Goal: Task Accomplishment & Management: Manage account settings

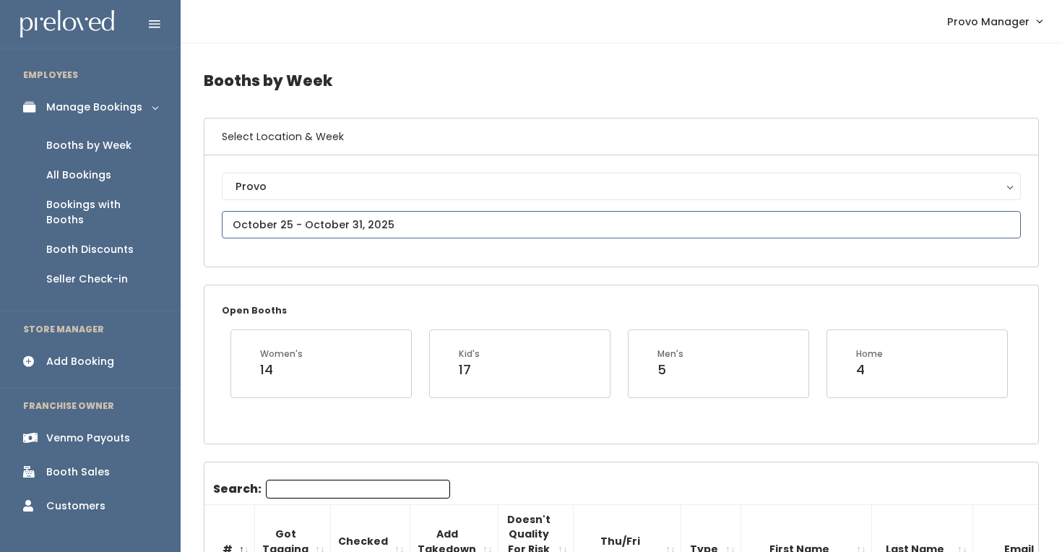
click at [261, 228] on input "text" at bounding box center [621, 224] width 799 height 27
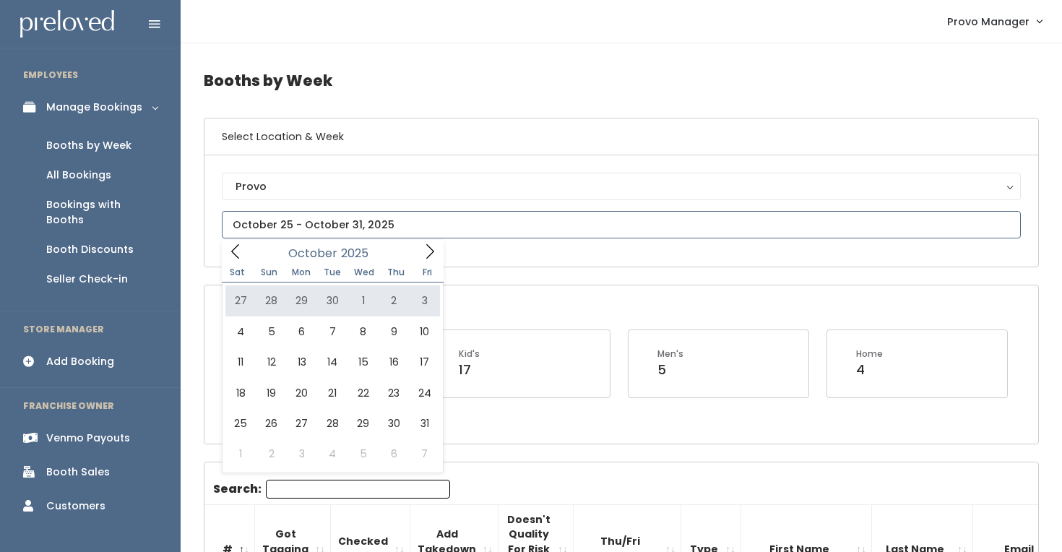
click at [422, 256] on icon at bounding box center [430, 251] width 16 height 16
click at [231, 254] on icon at bounding box center [236, 251] width 16 height 16
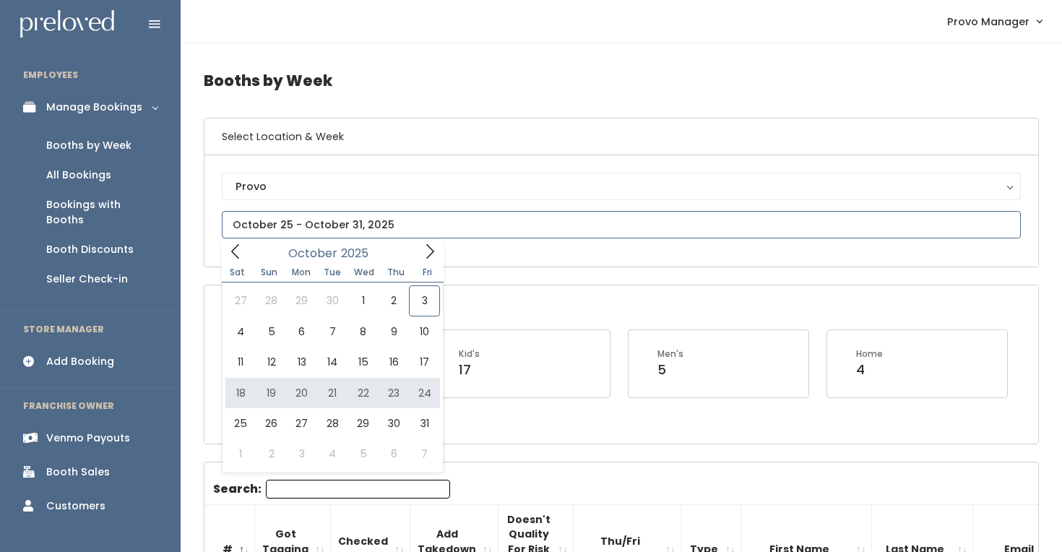
type input "[DATE] to [DATE]"
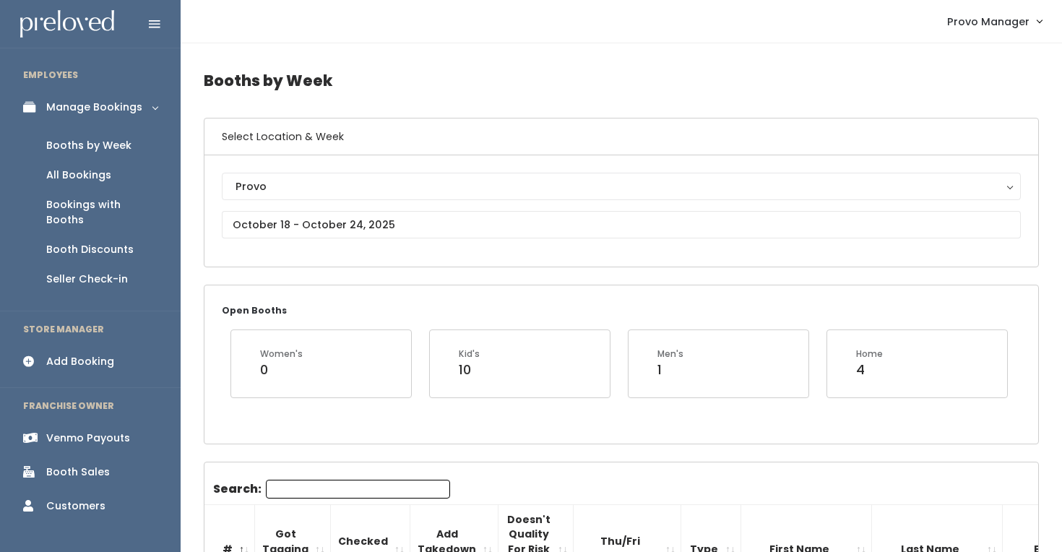
click at [303, 487] on input "Search:" at bounding box center [358, 489] width 184 height 19
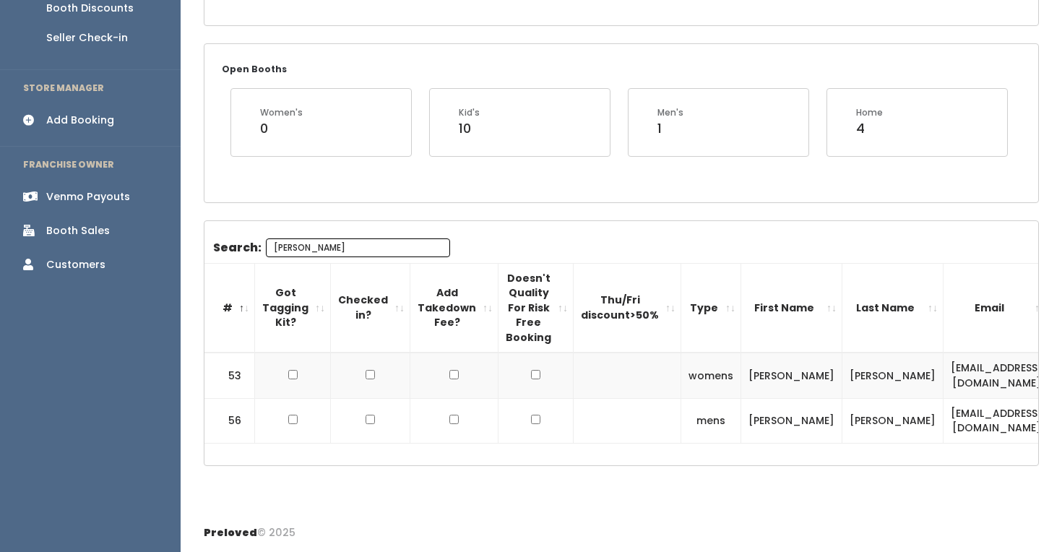
scroll to position [271, 0]
type input "jeff"
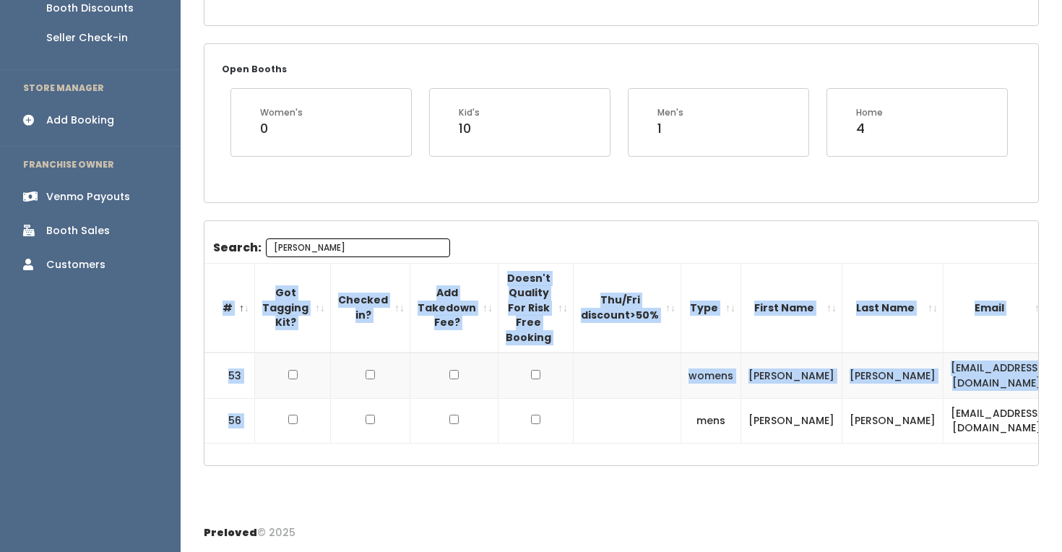
drag, startPoint x: 513, startPoint y: 422, endPoint x: 341, endPoint y: 367, distance: 180.5
click at [345, 369] on div "Search: jeff # Got Tagging Kit? Checked in? Add Takedown Fee? Doesn't Quality F…" at bounding box center [621, 343] width 834 height 244
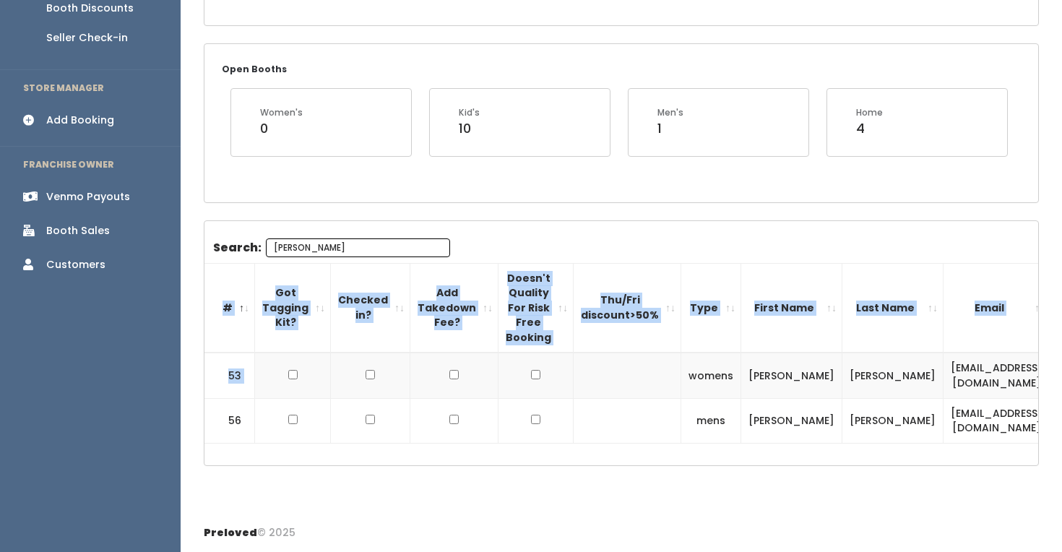
click at [293, 370] on input "checkbox" at bounding box center [292, 374] width 9 height 9
checkbox input "true"
click at [295, 415] on input "checkbox" at bounding box center [292, 419] width 9 height 9
checkbox input "true"
click at [323, 462] on div "Search: jeff # Got Tagging Kit? Checked in? Add Takedown Fee? Doesn't Quality F…" at bounding box center [621, 343] width 834 height 244
